Goal: Check status: Check status

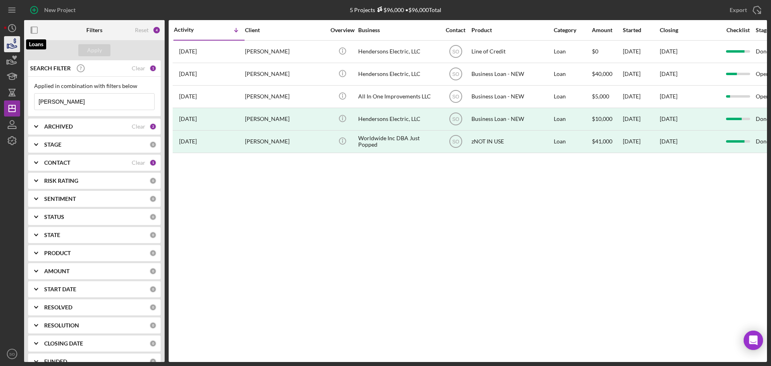
click at [10, 48] on icon "button" at bounding box center [12, 46] width 8 height 4
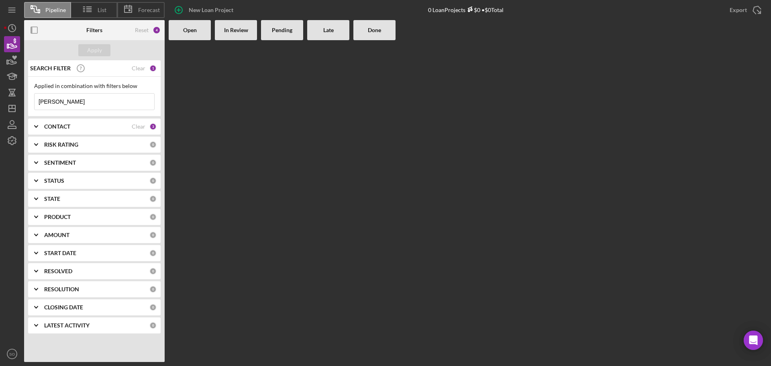
click at [80, 102] on input "[PERSON_NAME]" at bounding box center [95, 102] width 120 height 16
click at [95, 102] on input "[PERSON_NAME]" at bounding box center [95, 102] width 120 height 16
type input "[PERSON_NAME]"
click at [87, 100] on input "[PERSON_NAME]" at bounding box center [95, 102] width 120 height 16
click at [12, 60] on icon "button" at bounding box center [12, 62] width 8 height 4
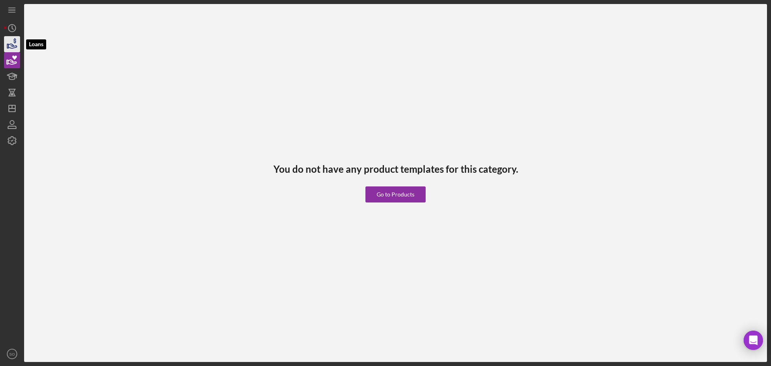
click at [11, 44] on icon "button" at bounding box center [12, 46] width 8 height 4
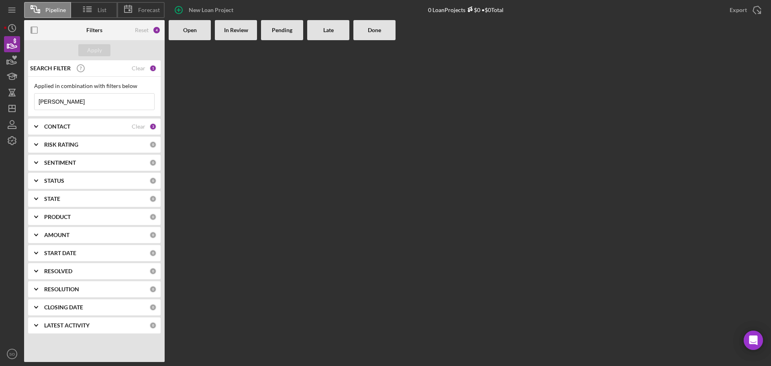
drag, startPoint x: 63, startPoint y: 103, endPoint x: 33, endPoint y: 101, distance: 30.2
click at [39, 101] on input "[PERSON_NAME]" at bounding box center [95, 102] width 120 height 16
type input "C"
type input "[PERSON_NAME]"
click at [13, 64] on icon "button" at bounding box center [12, 62] width 8 height 4
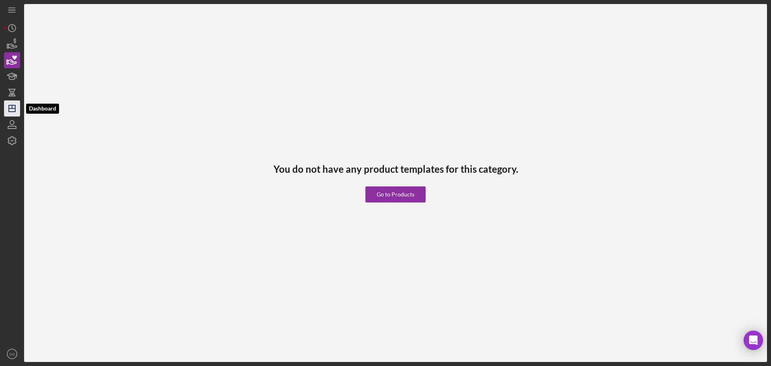
click at [13, 112] on polygon "button" at bounding box center [12, 108] width 6 height 6
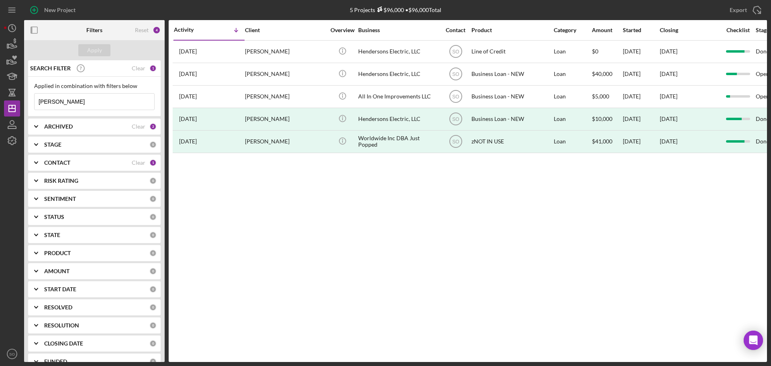
drag, startPoint x: 82, startPoint y: 104, endPoint x: 28, endPoint y: 105, distance: 53.8
click at [30, 104] on div "Applied in combination with filters below [PERSON_NAME] Icon/Menu Close" at bounding box center [94, 97] width 132 height 40
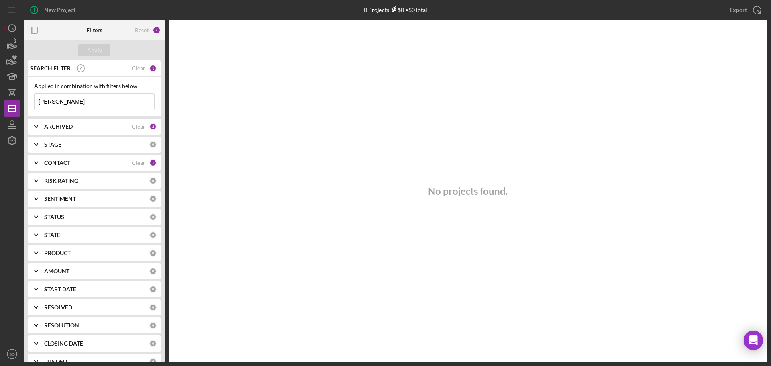
click at [68, 104] on input "[PERSON_NAME]" at bounding box center [95, 102] width 120 height 16
drag, startPoint x: 68, startPoint y: 104, endPoint x: 49, endPoint y: 104, distance: 19.7
click at [48, 104] on input "[PERSON_NAME]" at bounding box center [95, 102] width 120 height 16
type input "[PERSON_NAME]"
click at [14, 48] on icon "button" at bounding box center [12, 44] width 20 height 20
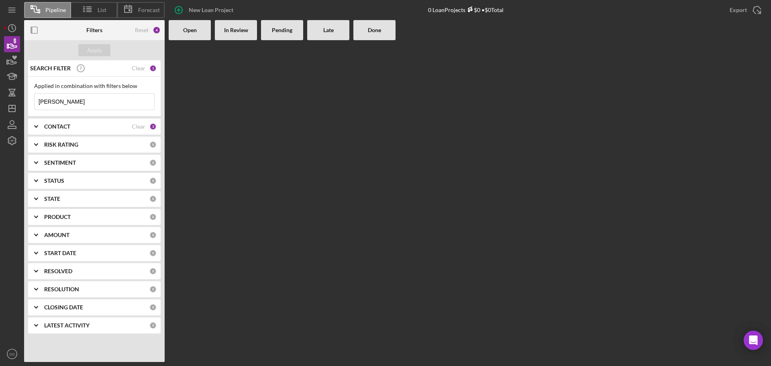
drag, startPoint x: 77, startPoint y: 104, endPoint x: 28, endPoint y: 107, distance: 48.7
click at [28, 107] on div "Applied in combination with filters below [PERSON_NAME] Icon/Menu Close" at bounding box center [94, 97] width 132 height 40
type input "[PERSON_NAME]"
drag, startPoint x: 232, startPoint y: 143, endPoint x: 224, endPoint y: 147, distance: 8.3
click at [232, 143] on Review at bounding box center [236, 201] width 42 height 322
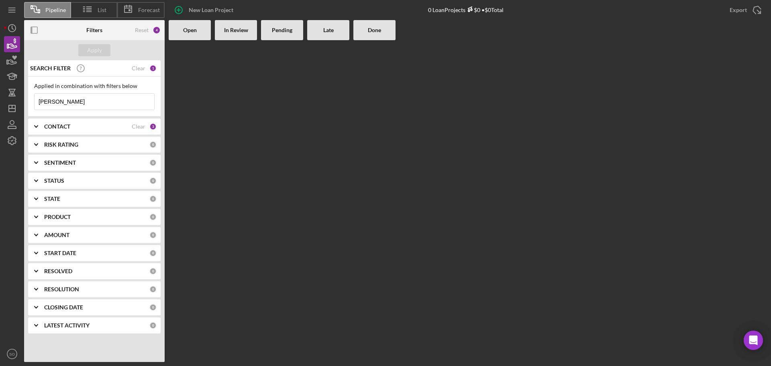
click at [35, 181] on icon "Icon/Expander" at bounding box center [36, 181] width 20 height 20
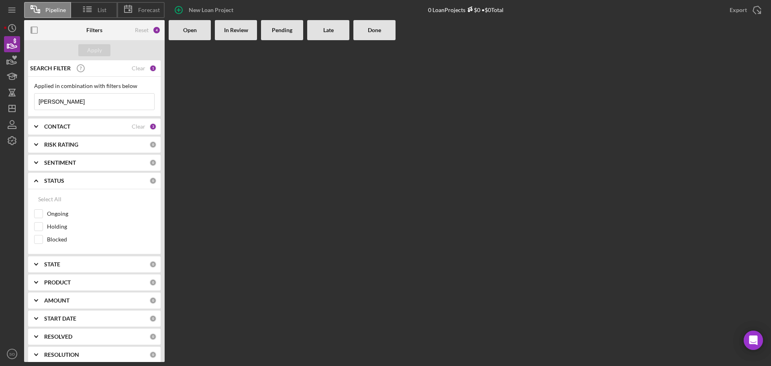
click at [38, 180] on icon "Icon/Expander" at bounding box center [36, 181] width 20 height 20
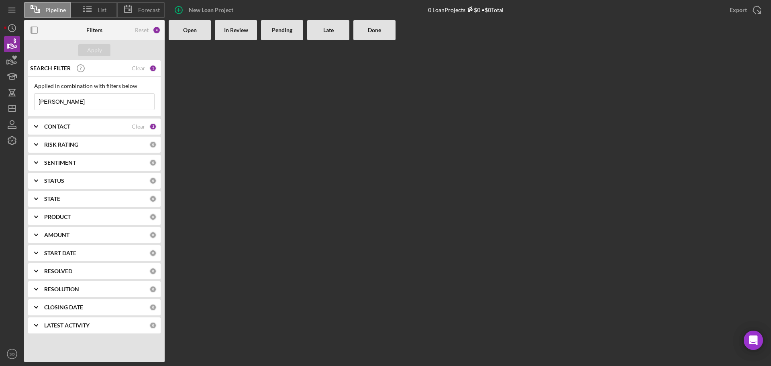
click at [35, 307] on icon "Icon/Expander" at bounding box center [36, 307] width 20 height 20
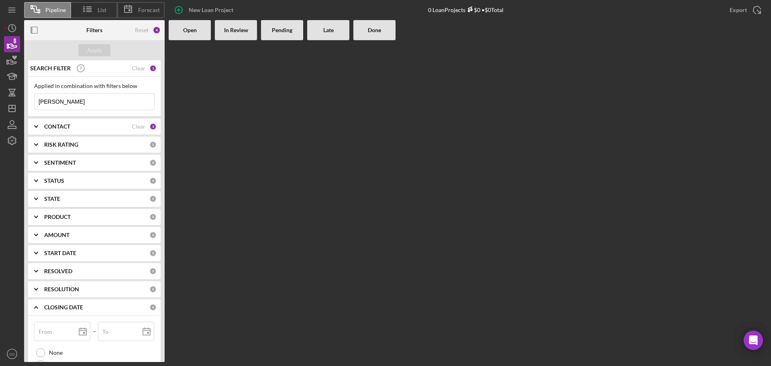
click at [35, 307] on icon "Icon/Expander" at bounding box center [36, 307] width 20 height 20
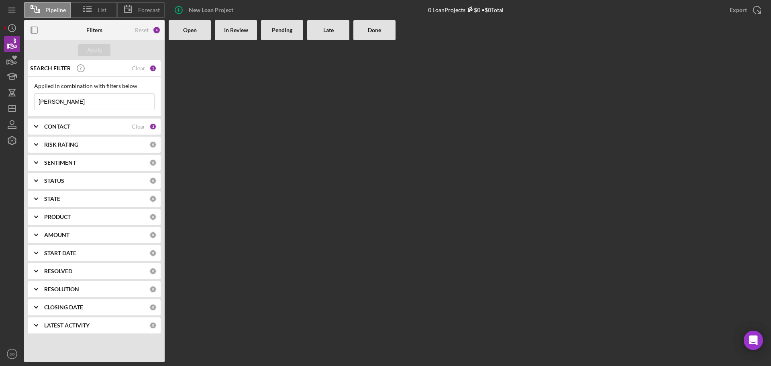
click at [34, 324] on icon "Icon/Expander" at bounding box center [36, 325] width 20 height 20
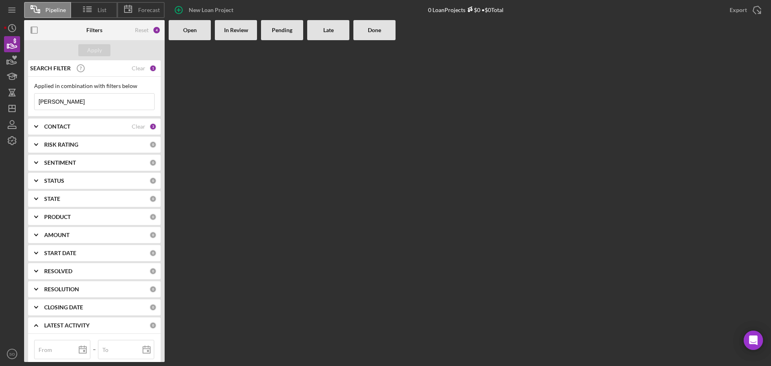
click at [35, 326] on polyline at bounding box center [36, 325] width 3 height 2
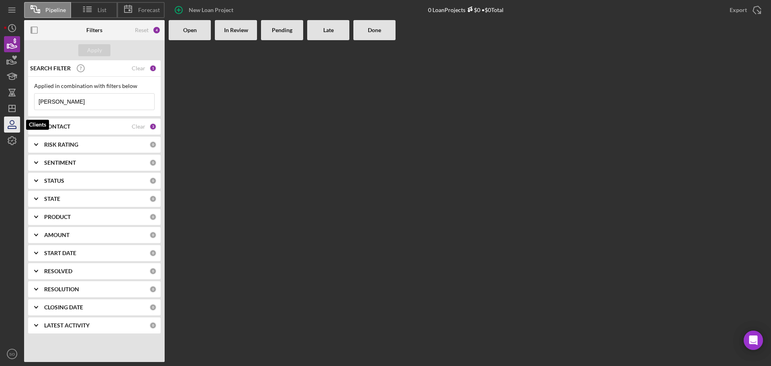
click at [12, 122] on icon "button" at bounding box center [12, 124] width 20 height 20
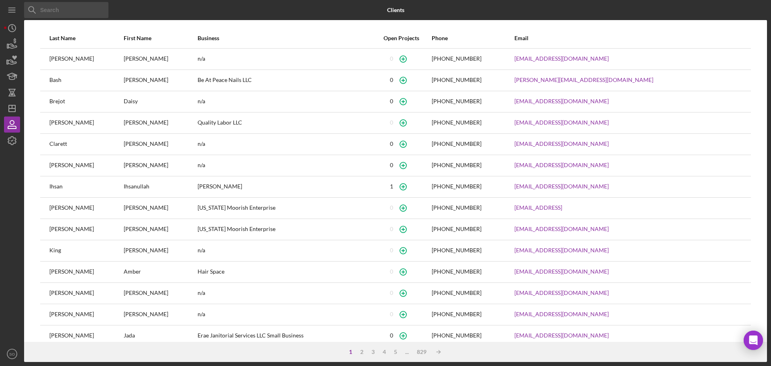
click at [56, 11] on input at bounding box center [66, 10] width 84 height 16
type input "[PERSON_NAME]"
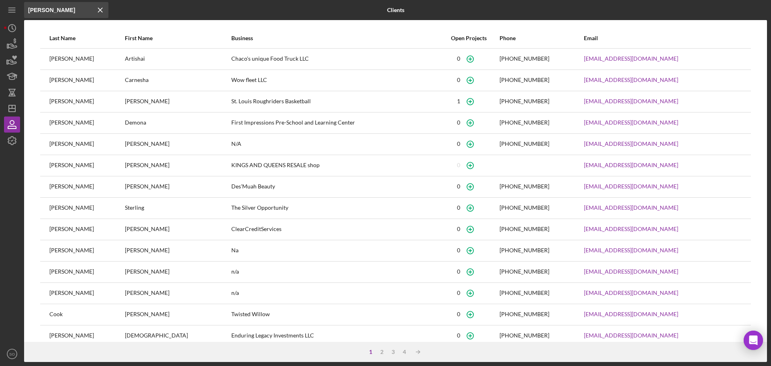
click at [125, 103] on div "[PERSON_NAME]" at bounding box center [178, 102] width 106 height 20
drag, startPoint x: 59, startPoint y: 100, endPoint x: 56, endPoint y: 103, distance: 4.6
click at [59, 100] on div "[PERSON_NAME]" at bounding box center [86, 102] width 75 height 20
drag, startPoint x: 58, startPoint y: 99, endPoint x: 62, endPoint y: 103, distance: 6.0
click at [61, 101] on div "[PERSON_NAME]" at bounding box center [86, 102] width 75 height 20
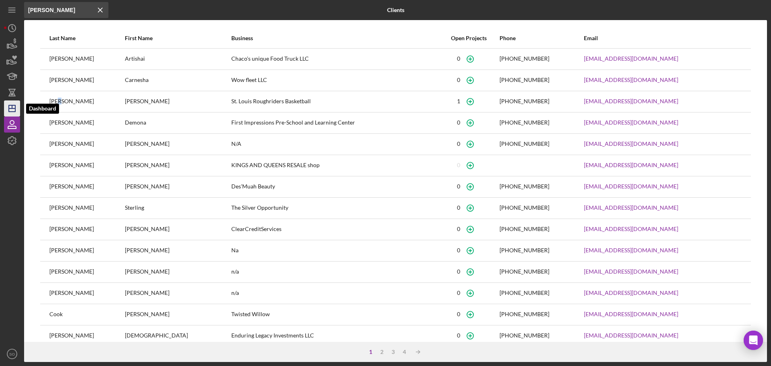
click at [13, 110] on icon "Icon/Dashboard" at bounding box center [12, 108] width 20 height 20
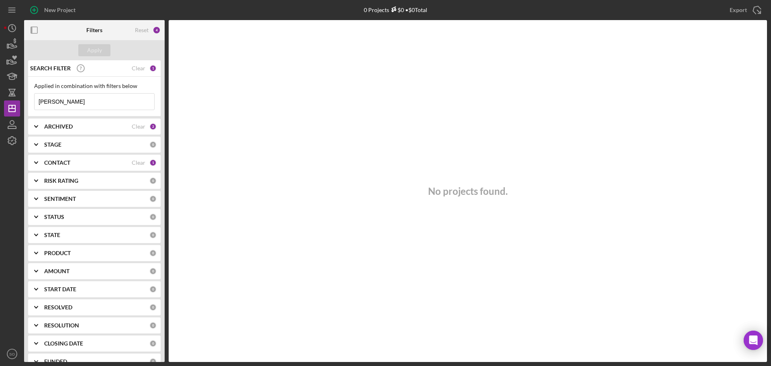
click at [36, 127] on polyline at bounding box center [36, 127] width 3 height 2
click at [70, 106] on input "[PERSON_NAME]" at bounding box center [95, 102] width 120 height 16
click at [80, 99] on input "[PERSON_NAME]" at bounding box center [95, 102] width 120 height 16
click at [110, 105] on input "[PERSON_NAME]" at bounding box center [95, 102] width 120 height 16
click at [86, 213] on div "CONTACT" at bounding box center [88, 215] width 88 height 6
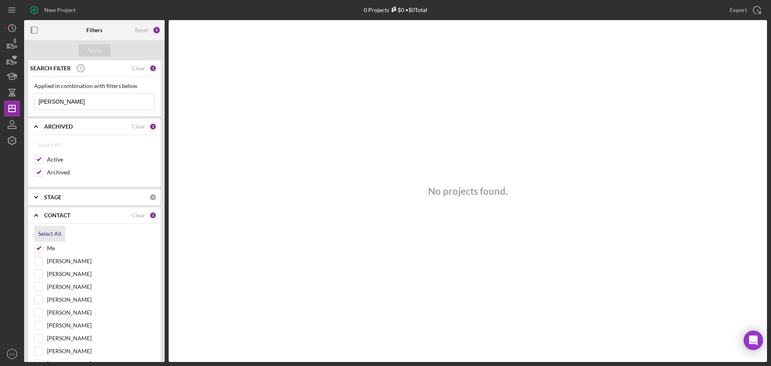
click at [42, 236] on div "Select All" at bounding box center [49, 234] width 23 height 16
checkbox input "true"
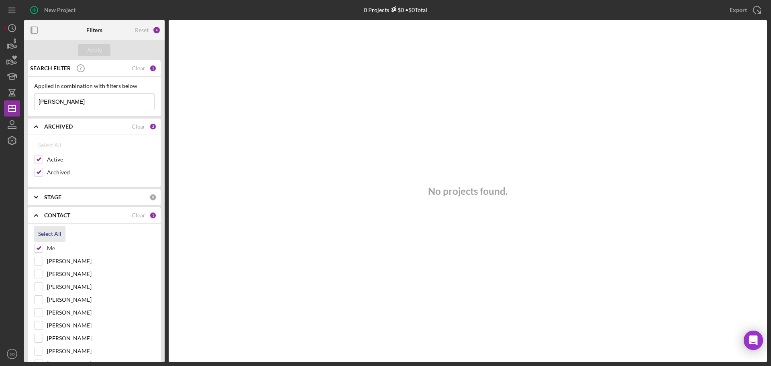
checkbox input "true"
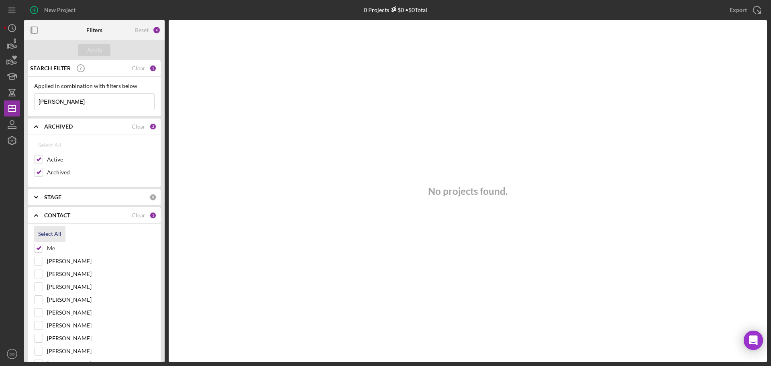
checkbox input "true"
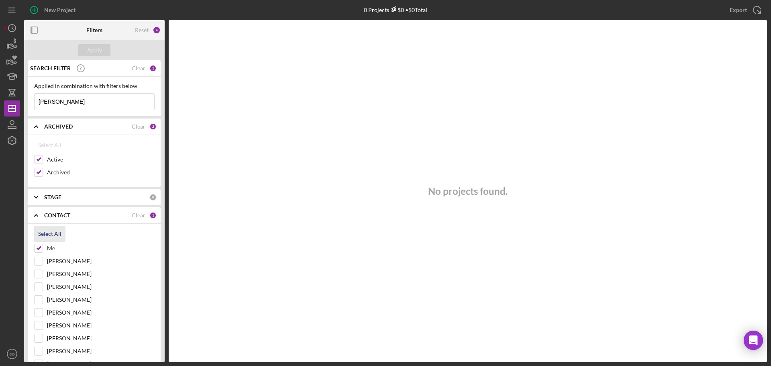
checkbox input "true"
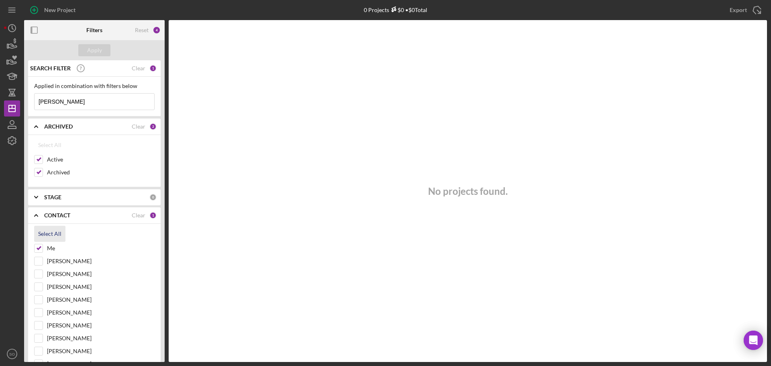
checkbox input "true"
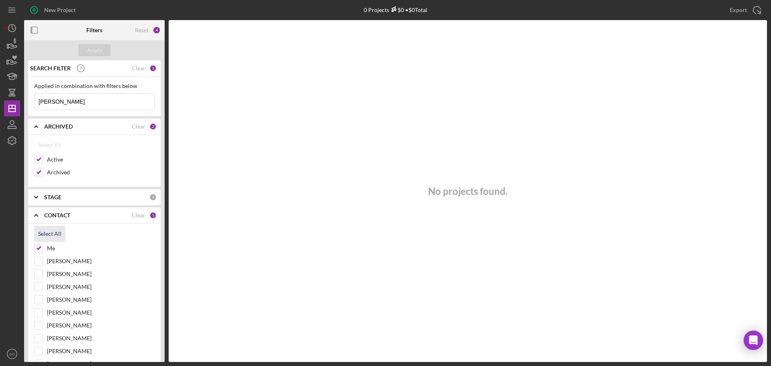
checkbox input "true"
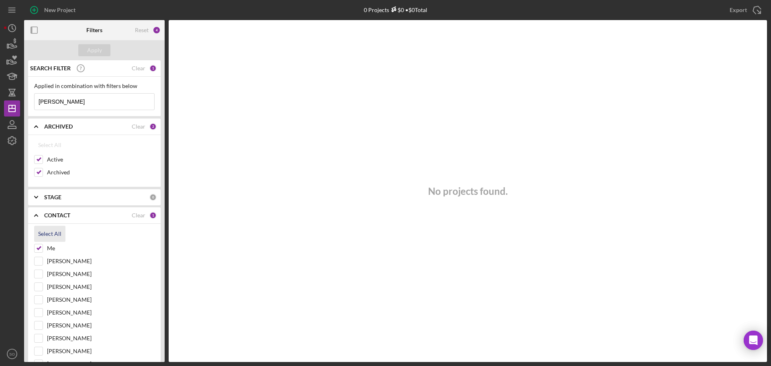
checkbox input "true"
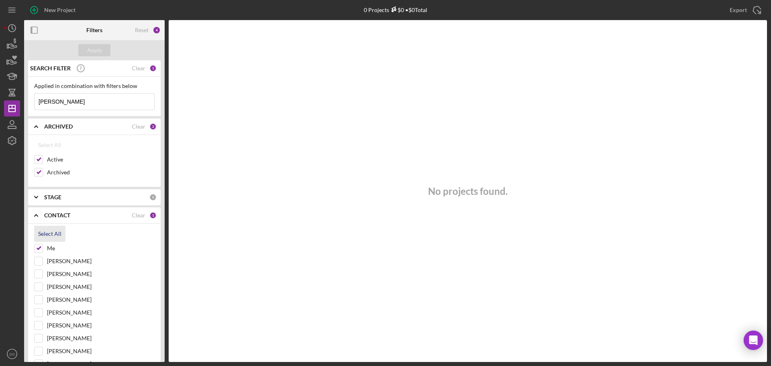
checkbox input "true"
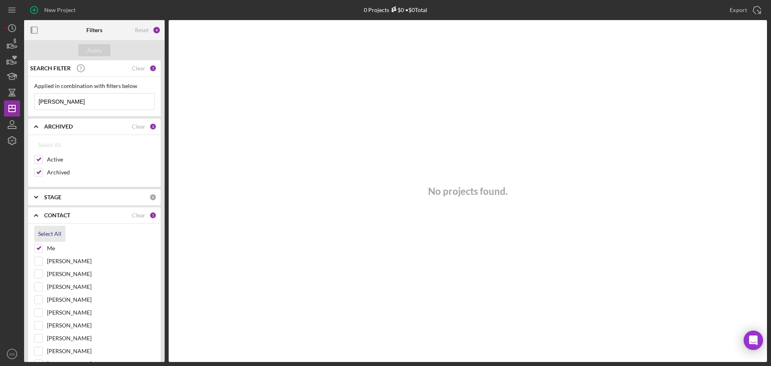
checkbox input "true"
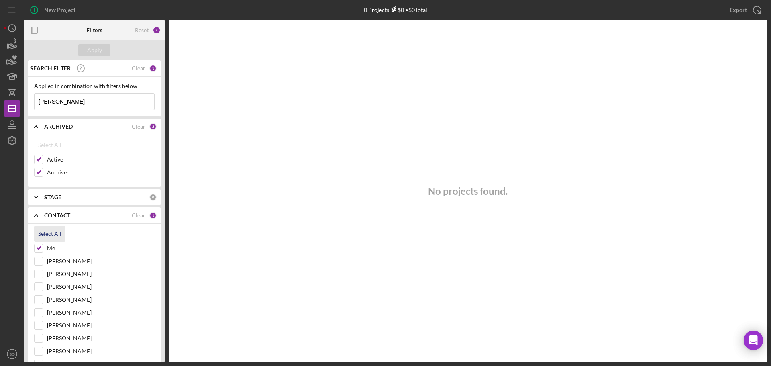
checkbox input "true"
click at [103, 53] on button "Apply" at bounding box center [94, 50] width 32 height 12
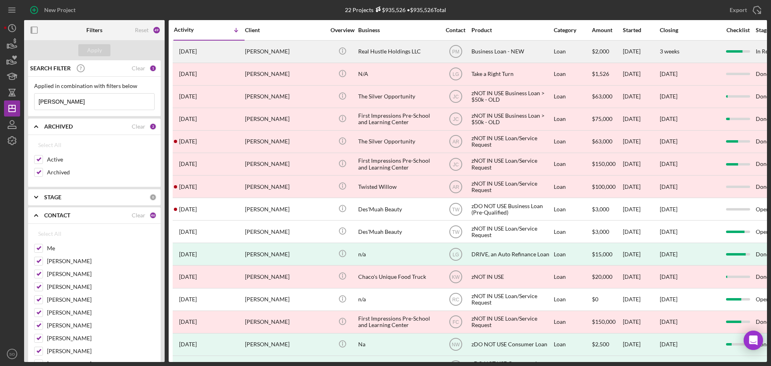
click at [242, 49] on div "[DATE] [PERSON_NAME]" at bounding box center [209, 51] width 70 height 21
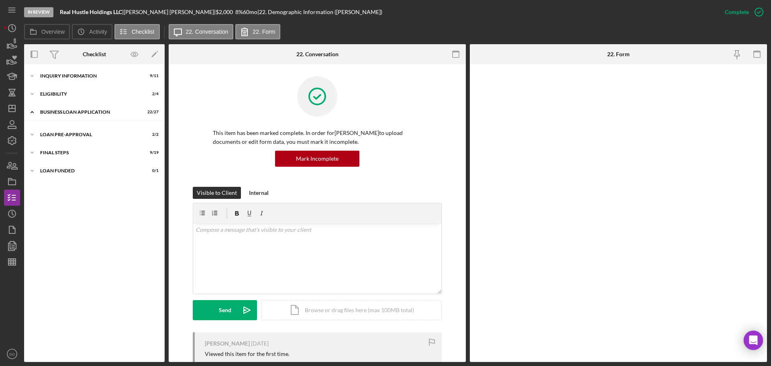
scroll to position [173, 0]
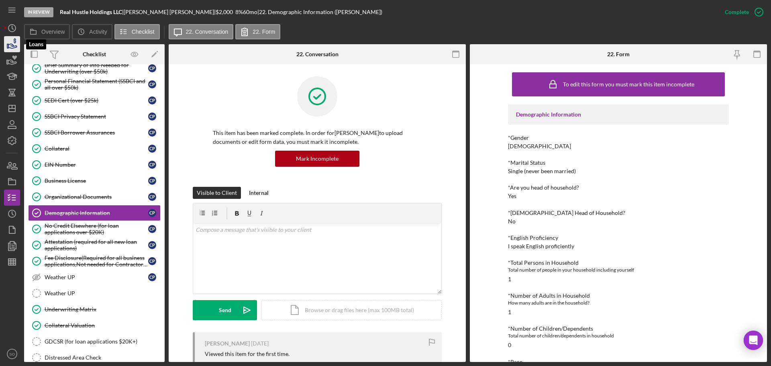
click at [13, 45] on icon "button" at bounding box center [12, 44] width 20 height 20
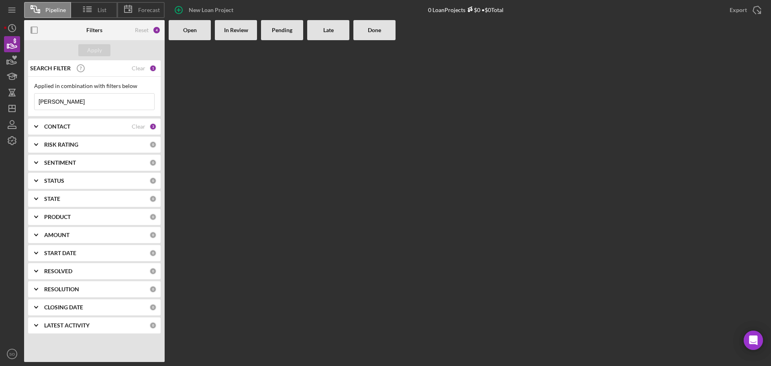
click at [89, 101] on input "[PERSON_NAME]" at bounding box center [95, 102] width 120 height 16
click at [79, 108] on input "[PERSON_NAME]" at bounding box center [95, 102] width 120 height 16
click at [84, 109] on input "[PERSON_NAME]" at bounding box center [95, 102] width 120 height 16
type input "p"
type input "[PERSON_NAME]"
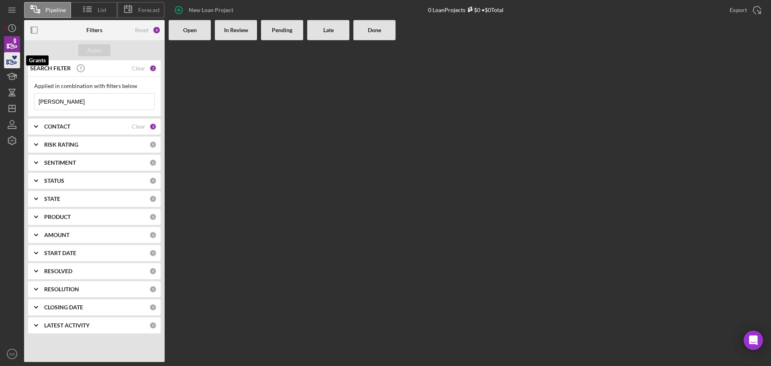
click at [14, 59] on icon "button" at bounding box center [14, 57] width 5 height 4
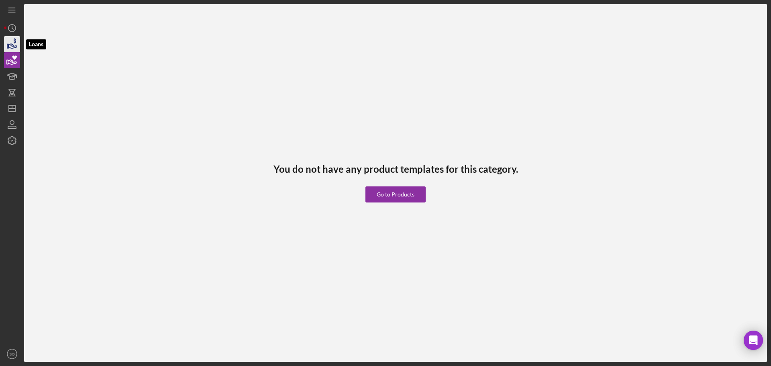
click at [10, 45] on icon "button" at bounding box center [12, 44] width 20 height 20
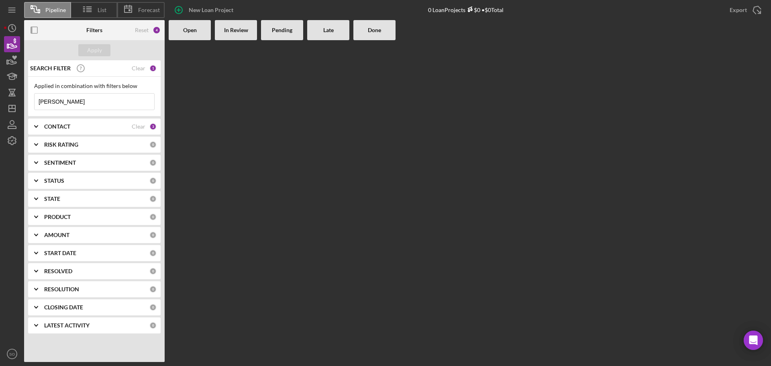
click at [99, 125] on div "CONTACT" at bounding box center [88, 126] width 88 height 6
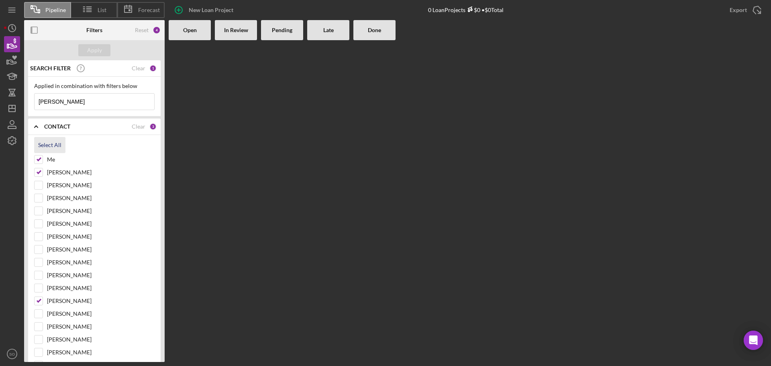
click at [48, 151] on div "Select All" at bounding box center [49, 145] width 23 height 16
checkbox input "true"
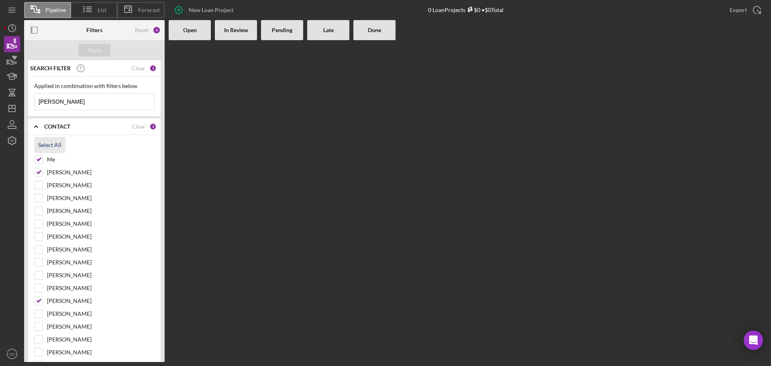
checkbox input "true"
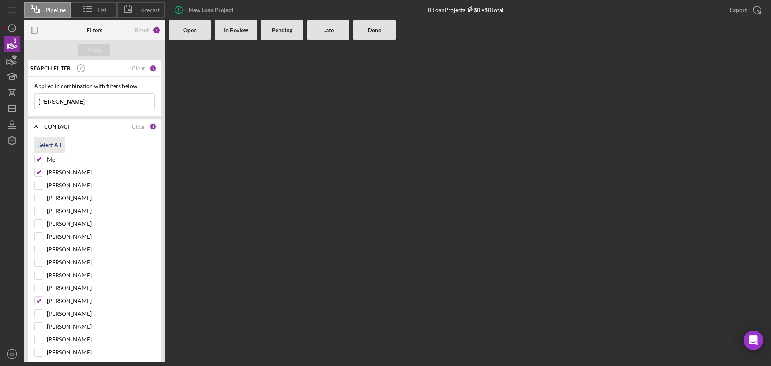
checkbox input "true"
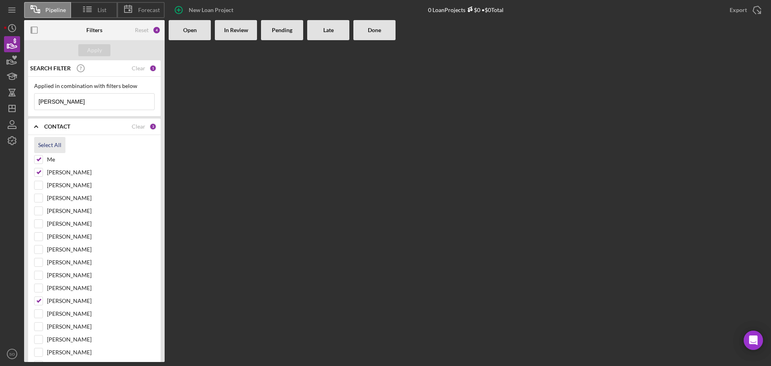
checkbox input "true"
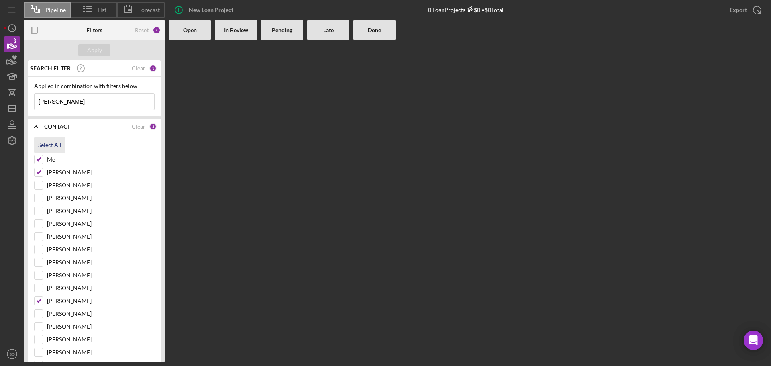
checkbox input "true"
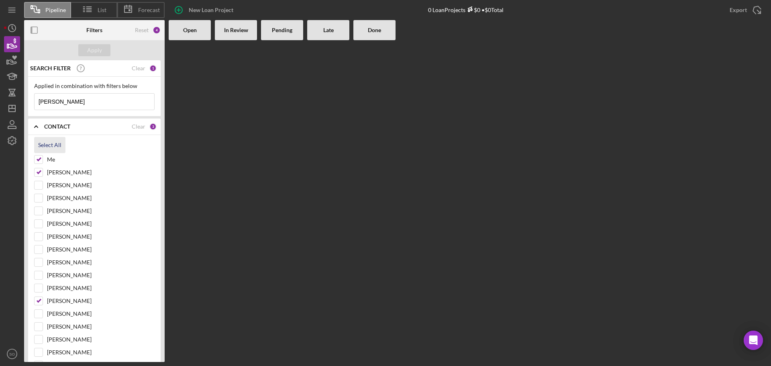
checkbox input "true"
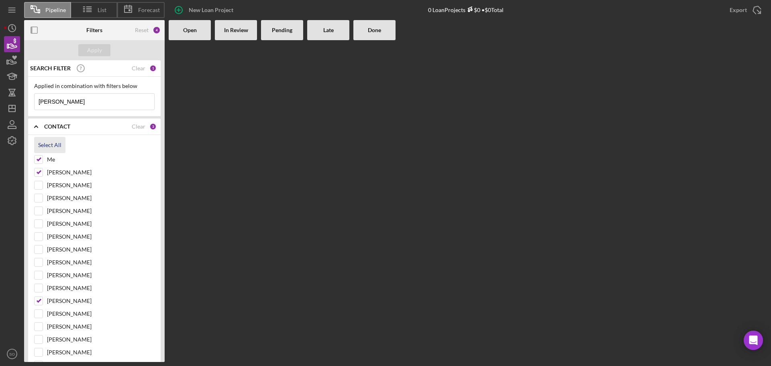
checkbox input "true"
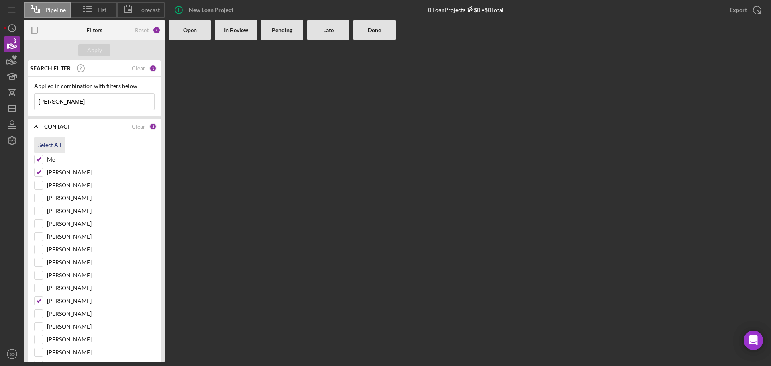
checkbox input "true"
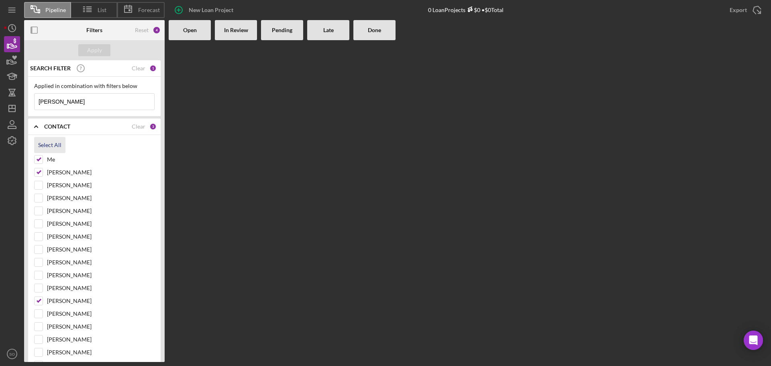
checkbox input "true"
click at [98, 41] on div "Apply" at bounding box center [94, 50] width 141 height 20
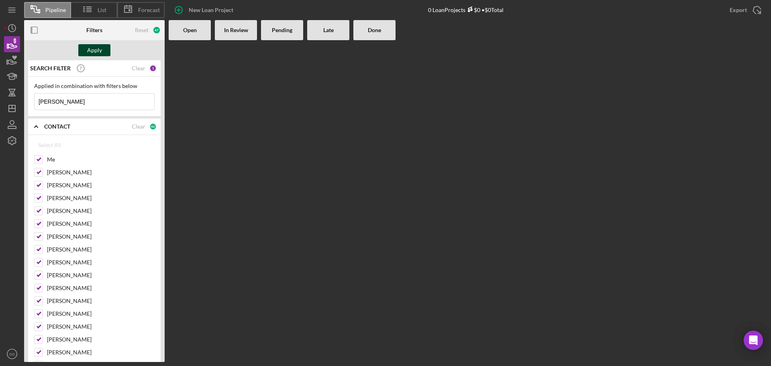
click at [97, 49] on div "Apply" at bounding box center [94, 50] width 15 height 12
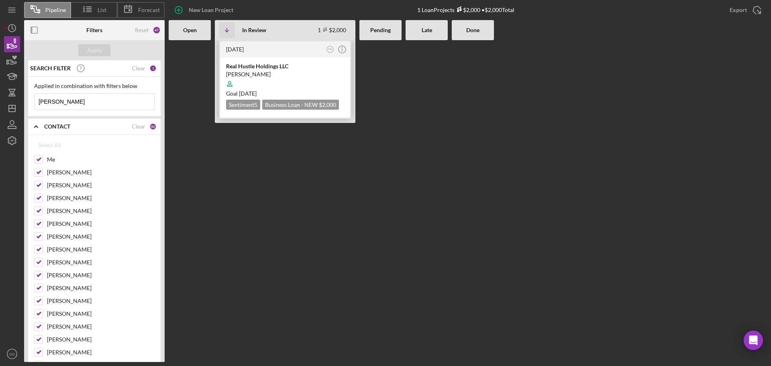
click at [255, 67] on div "Real Hustle Holdings LLC" at bounding box center [285, 66] width 118 height 8
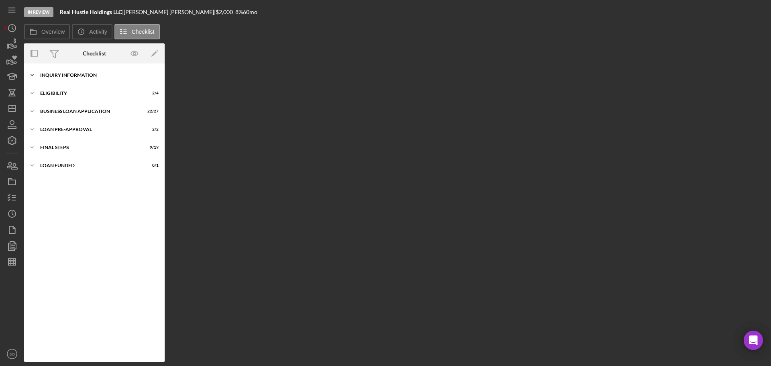
click at [96, 78] on div "Icon/Expander INQUIRY INFORMATION 9 / 11" at bounding box center [94, 75] width 141 height 16
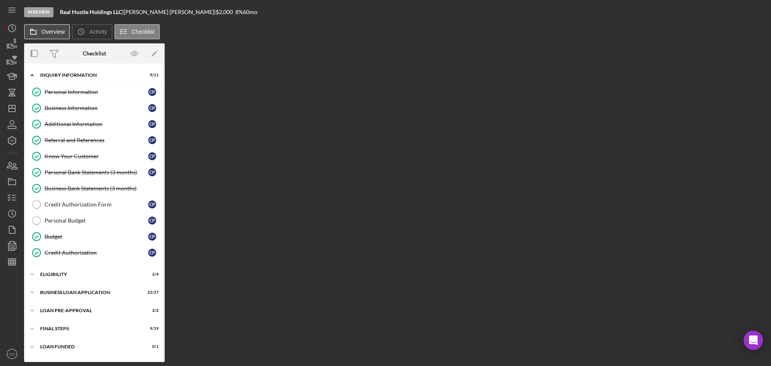
click at [50, 29] on label "Overview" at bounding box center [52, 32] width 23 height 6
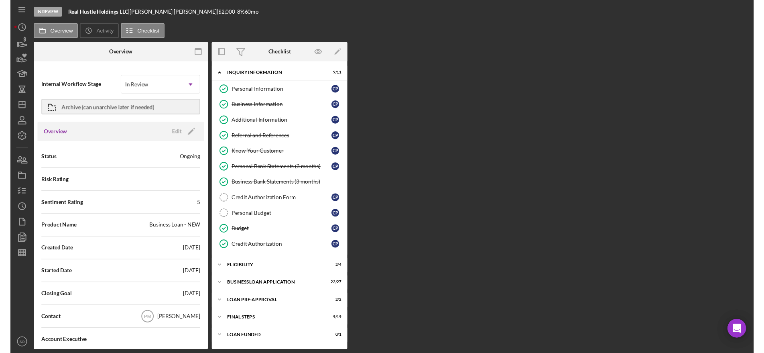
scroll to position [40, 0]
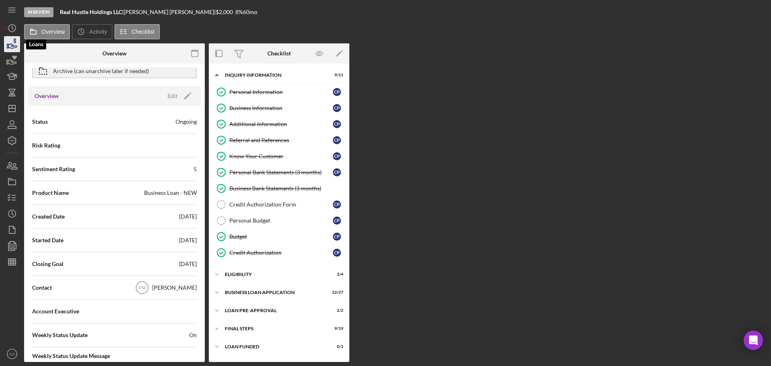
click at [9, 45] on icon "button" at bounding box center [12, 44] width 20 height 20
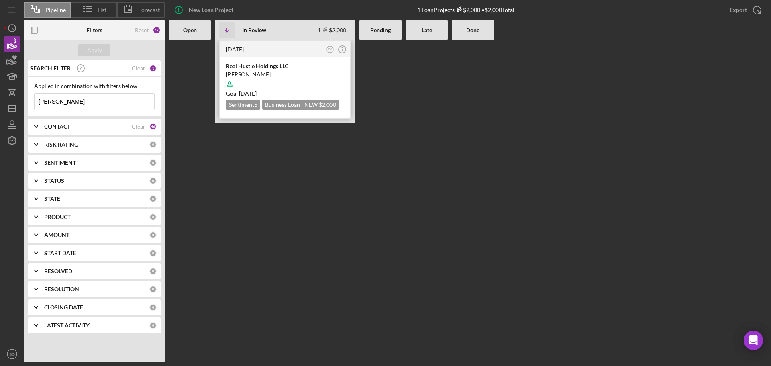
click at [296, 87] on div at bounding box center [285, 83] width 118 height 15
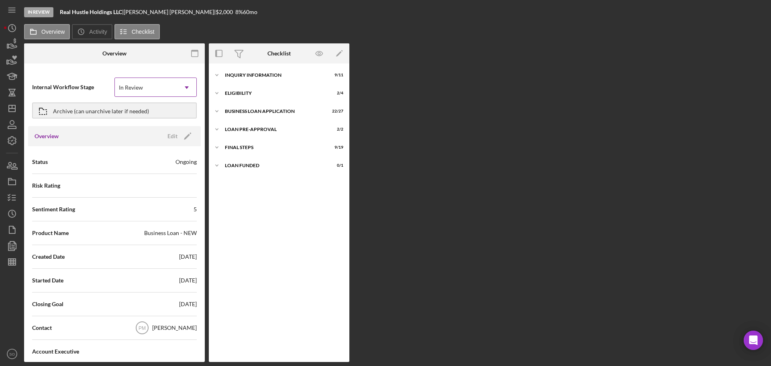
click at [189, 87] on icon "Icon/Dropdown Arrow" at bounding box center [186, 87] width 19 height 19
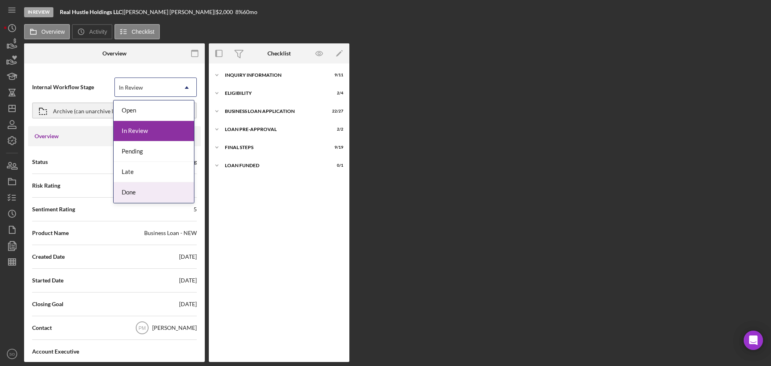
click at [137, 192] on div "Done" at bounding box center [154, 192] width 80 height 20
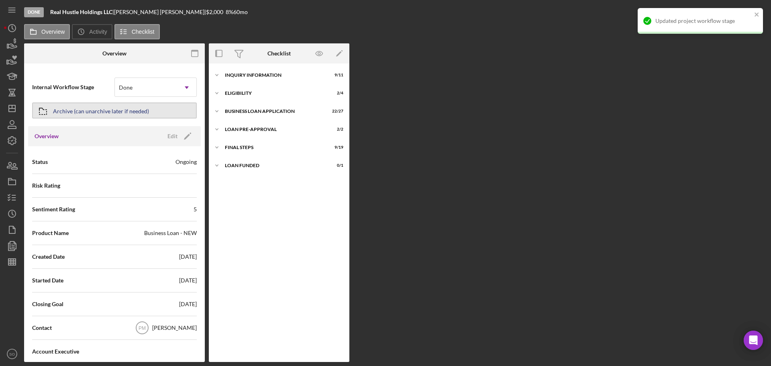
click at [73, 114] on div "Archive (can unarchive later if needed)" at bounding box center [101, 110] width 96 height 14
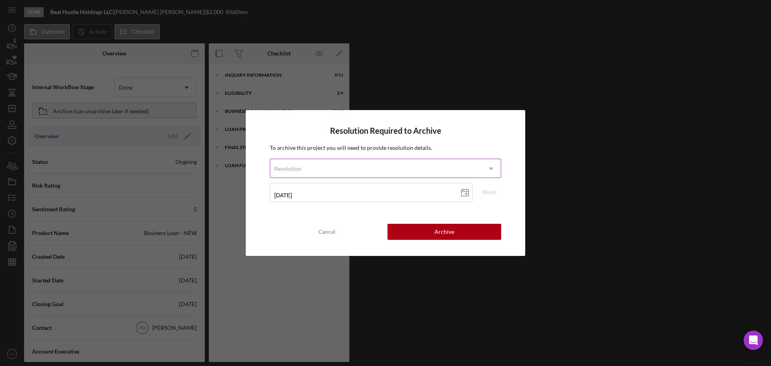
click at [493, 167] on icon "Icon/Dropdown Arrow" at bounding box center [490, 168] width 19 height 19
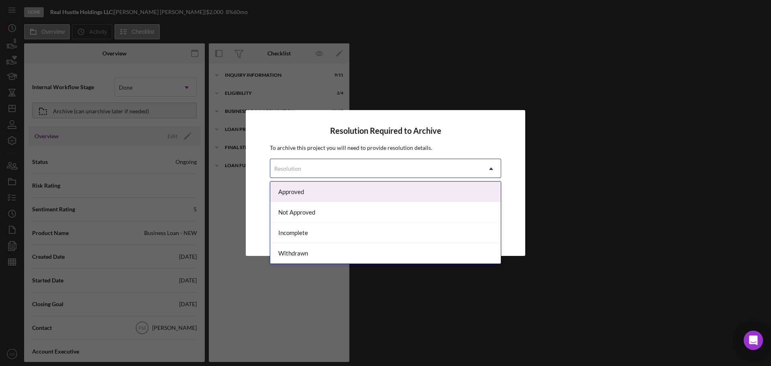
click at [320, 191] on div "Approved" at bounding box center [385, 191] width 230 height 20
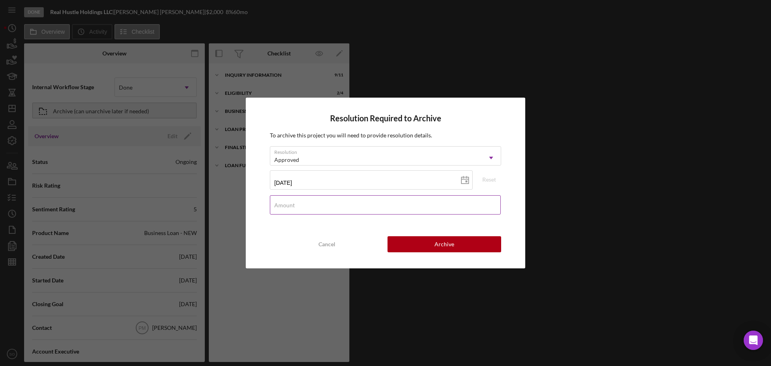
drag, startPoint x: 306, startPoint y: 204, endPoint x: 310, endPoint y: 204, distance: 4.0
click at [307, 204] on div "Amount" at bounding box center [385, 205] width 231 height 20
type input "$0"
click at [430, 248] on button "Archive" at bounding box center [444, 244] width 114 height 16
